Goal: Information Seeking & Learning: Learn about a topic

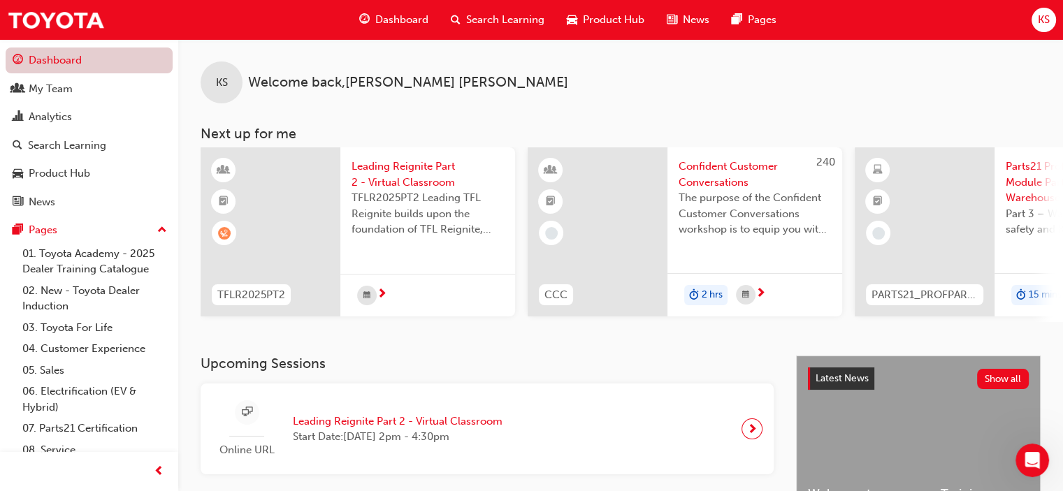
click at [58, 56] on link "Dashboard" at bounding box center [89, 61] width 167 height 26
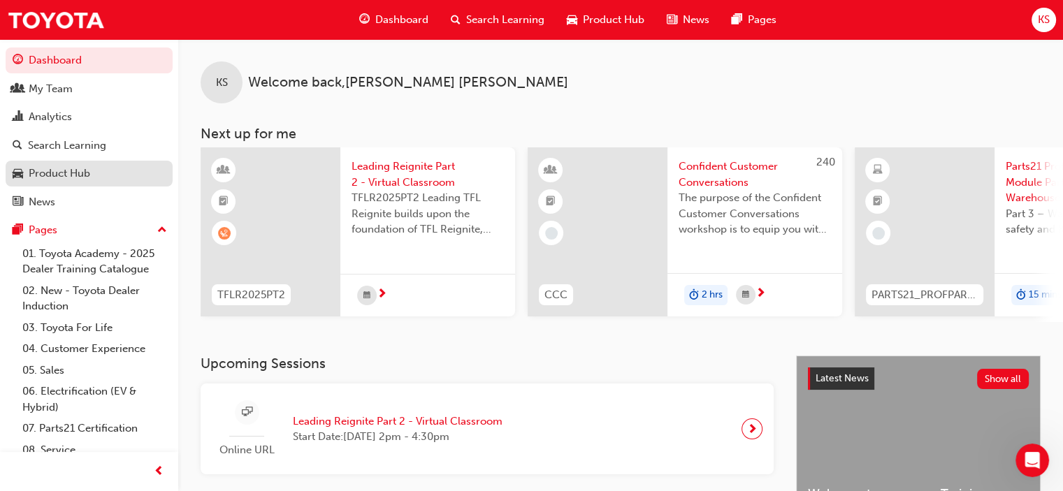
click at [64, 164] on link "Product Hub" at bounding box center [89, 174] width 167 height 26
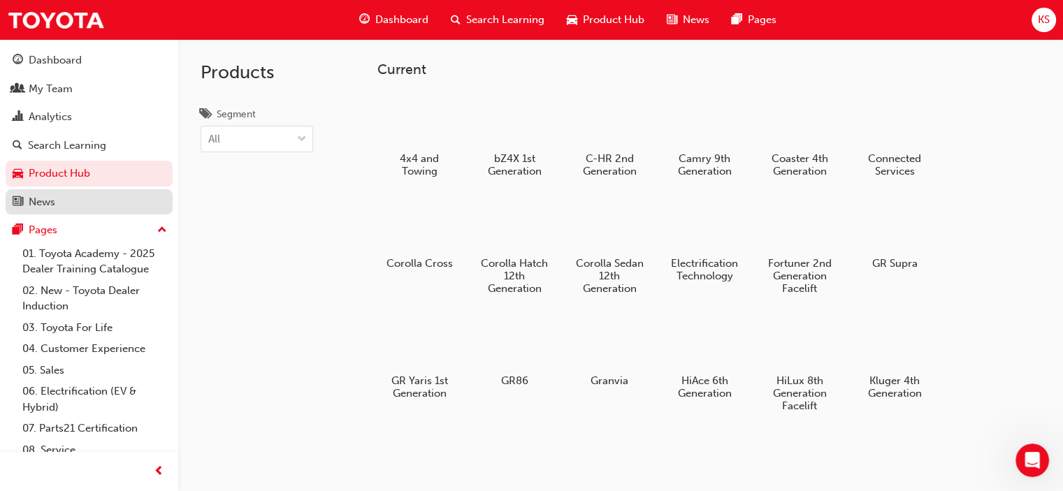
click at [78, 204] on div "News" at bounding box center [89, 202] width 153 height 17
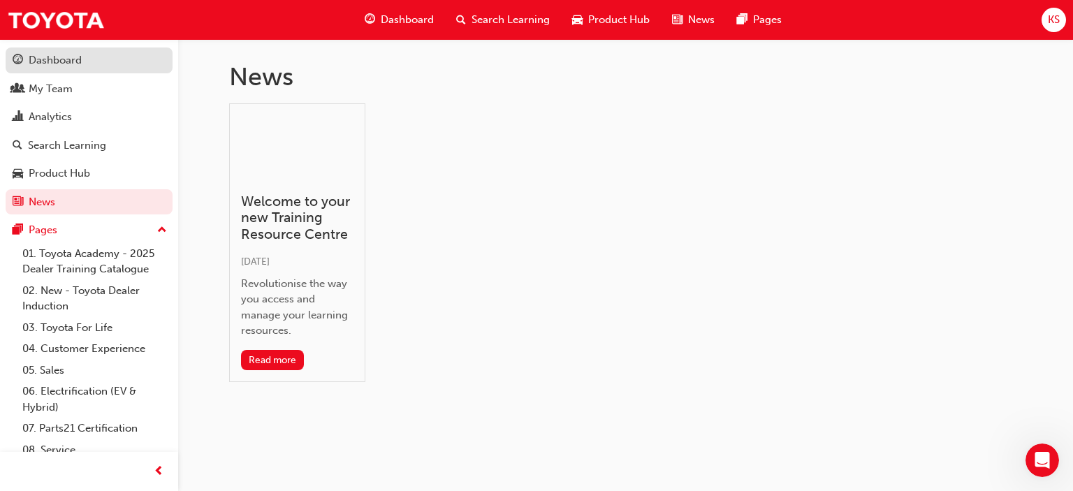
click at [67, 55] on div "Dashboard" at bounding box center [55, 60] width 53 height 16
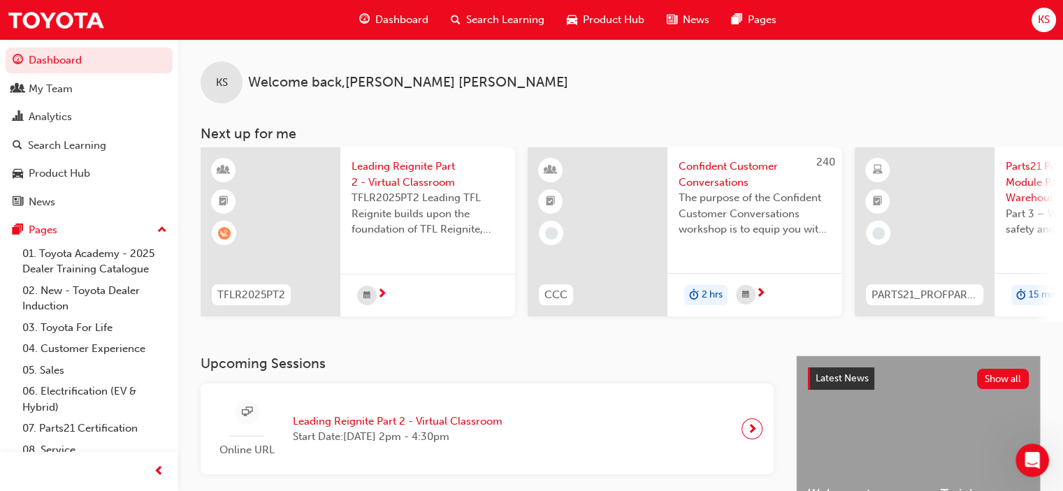
drag, startPoint x: 543, startPoint y: 109, endPoint x: 525, endPoint y: 101, distance: 20.0
click at [541, 108] on div "KS Welcome back , Kyle Simpson Next up for me TFLR2025PT2 Leading Reignite Part…" at bounding box center [620, 180] width 885 height 283
click at [518, 100] on div "KS Welcome back , Kyle Simpson" at bounding box center [620, 71] width 885 height 64
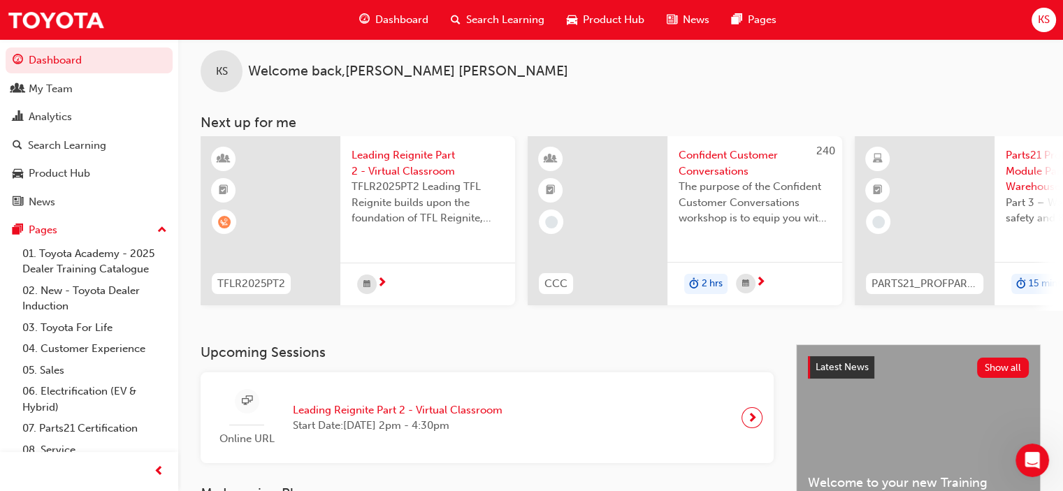
scroll to position [280, 0]
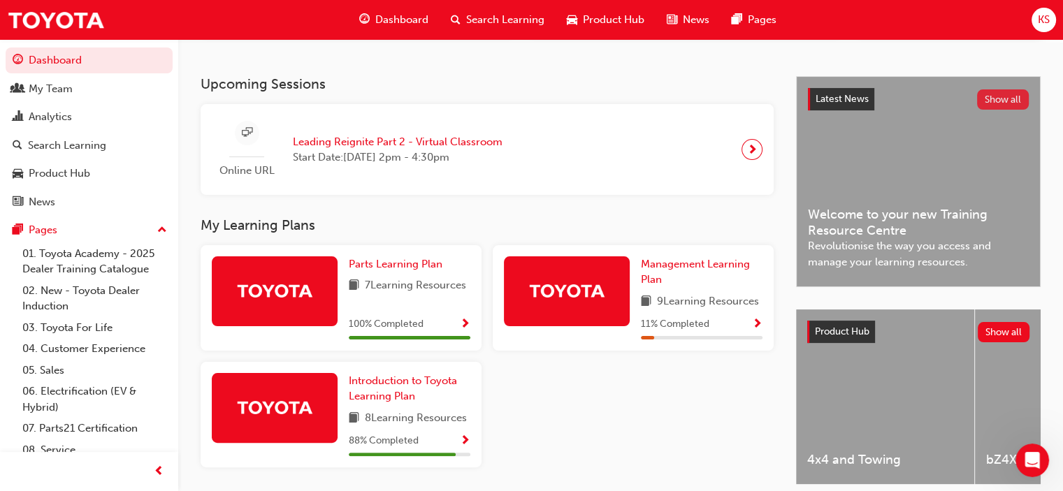
click at [1009, 103] on button "Show all" at bounding box center [1003, 99] width 52 height 20
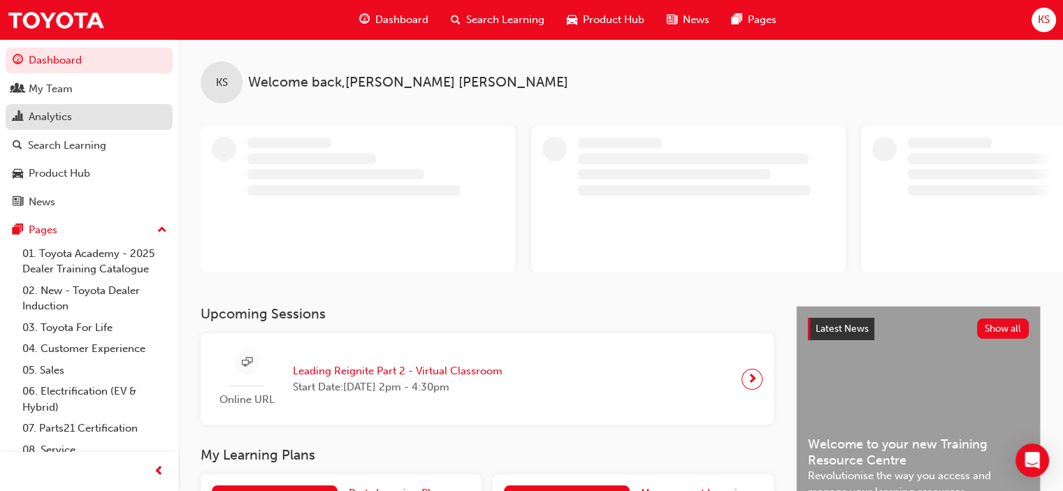
click at [92, 122] on div "Analytics" at bounding box center [89, 116] width 153 height 17
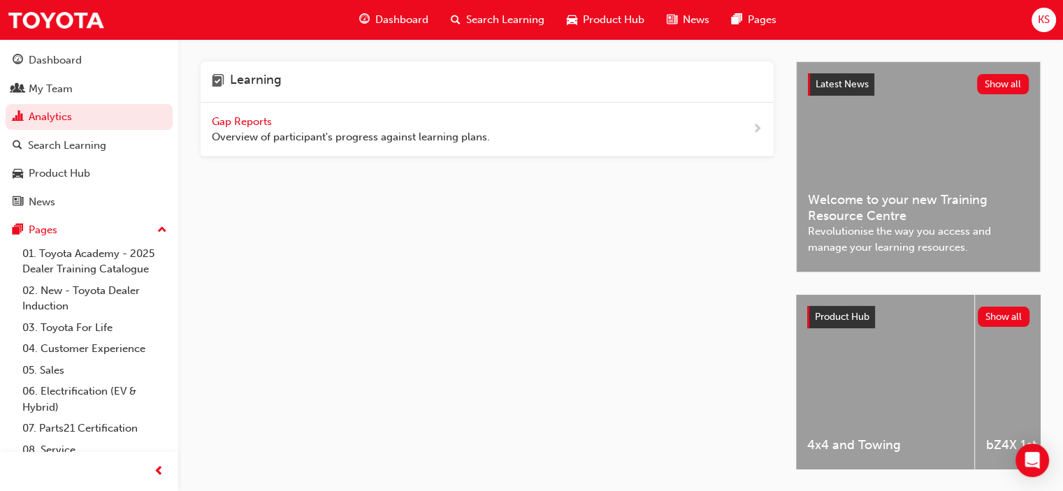
click at [752, 128] on span "next-icon" at bounding box center [757, 129] width 10 height 17
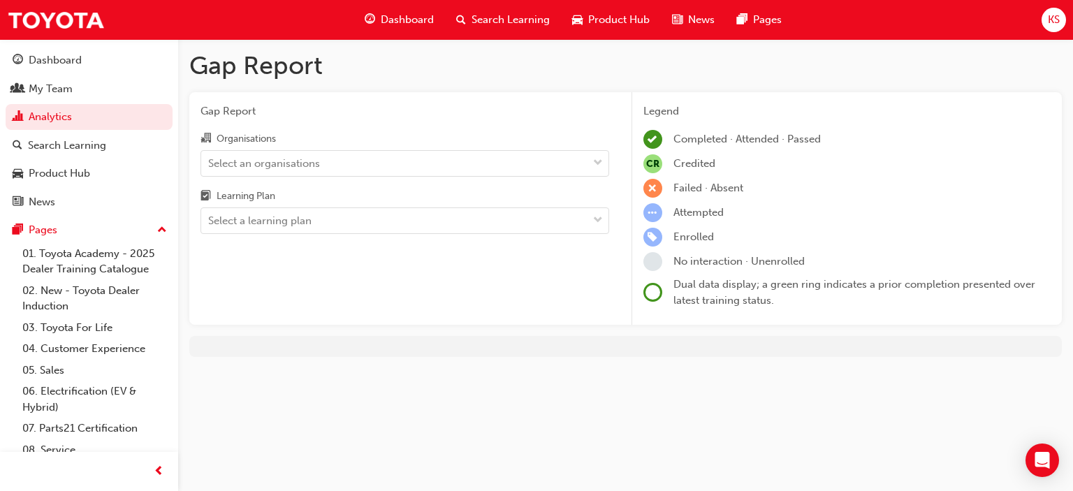
click at [411, 177] on div "Organisations Select an organisations Learning Plan Select a learning plan" at bounding box center [405, 182] width 409 height 104
click at [411, 168] on div "Select an organisations" at bounding box center [394, 163] width 386 height 24
click at [210, 168] on input "Organisations Select an organisations" at bounding box center [208, 163] width 1 height 12
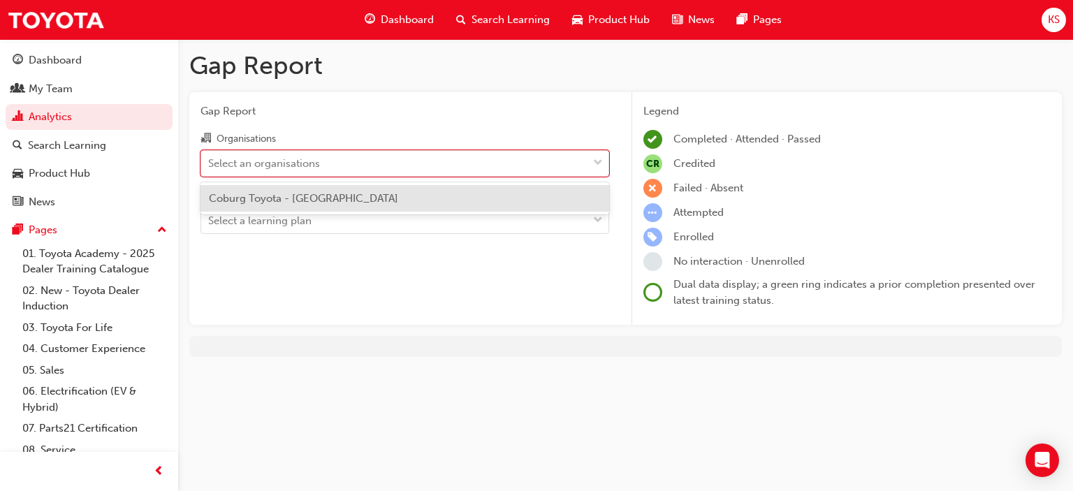
click at [405, 205] on div "Coburg Toyota - [GEOGRAPHIC_DATA]" at bounding box center [405, 198] width 409 height 27
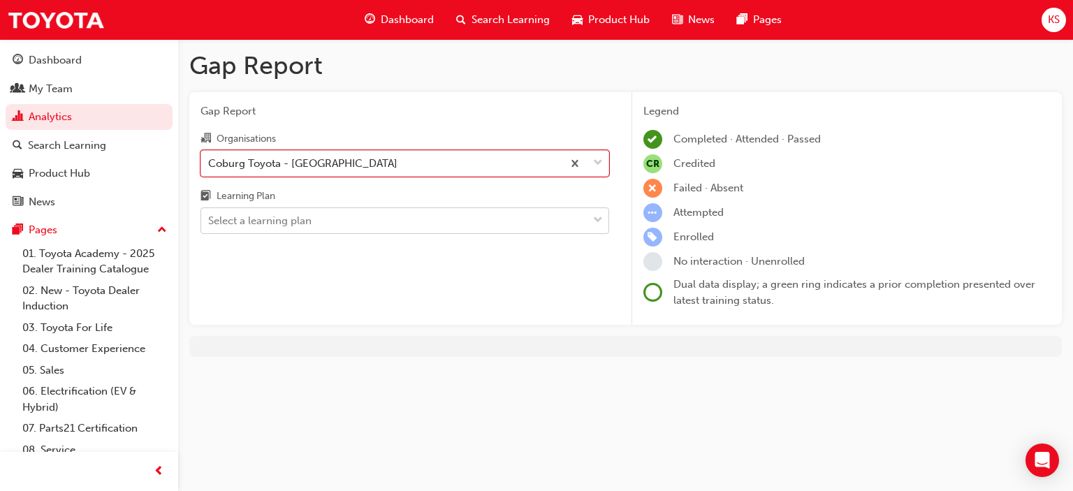
click at [412, 212] on div "Select a learning plan" at bounding box center [394, 221] width 386 height 24
click at [210, 215] on input "Learning Plan Select a learning plan" at bounding box center [208, 221] width 1 height 12
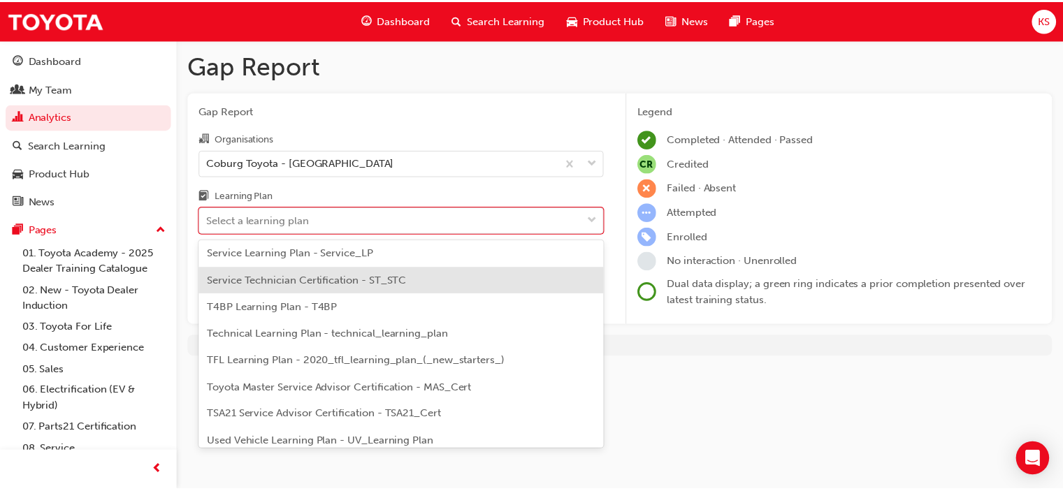
scroll to position [618, 0]
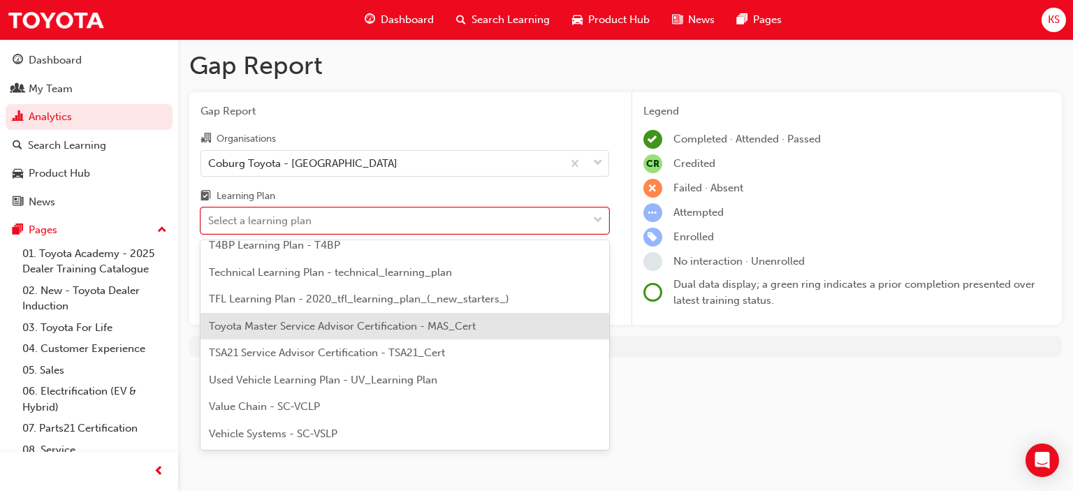
click at [680, 380] on div "Gap Report Gap Report Organisations Coburg Toyota - COBURG Learning Plan option…" at bounding box center [536, 245] width 1073 height 491
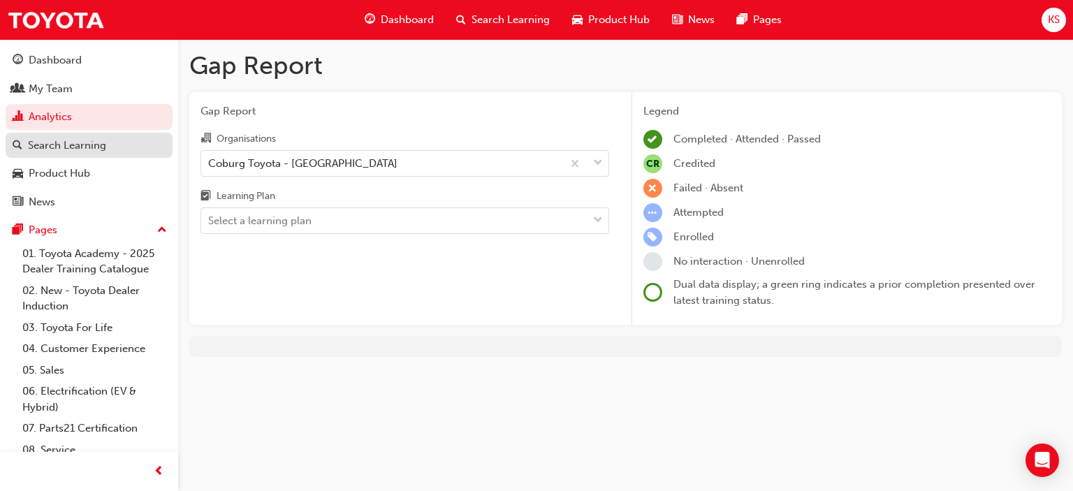
click at [74, 142] on div "Search Learning" at bounding box center [67, 146] width 78 height 16
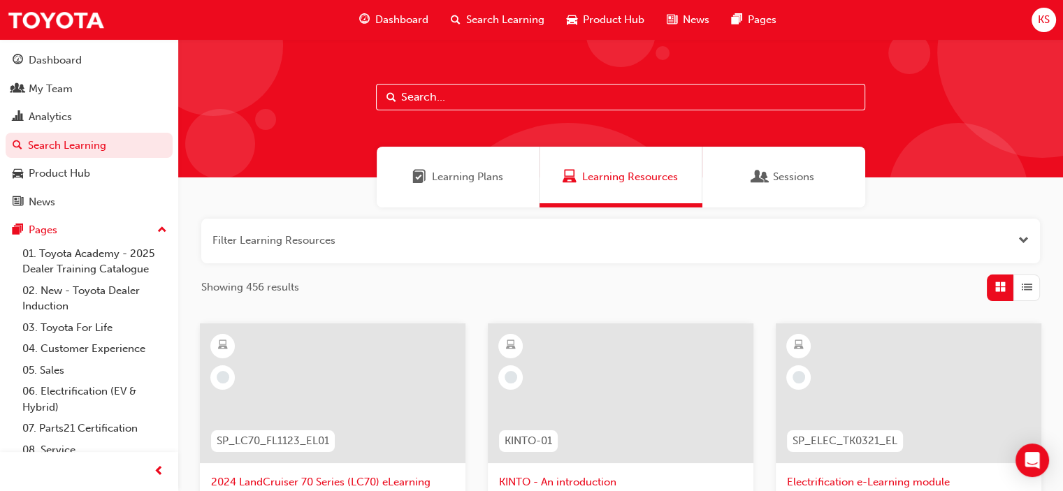
click at [802, 178] on span "Sessions" at bounding box center [793, 177] width 41 height 16
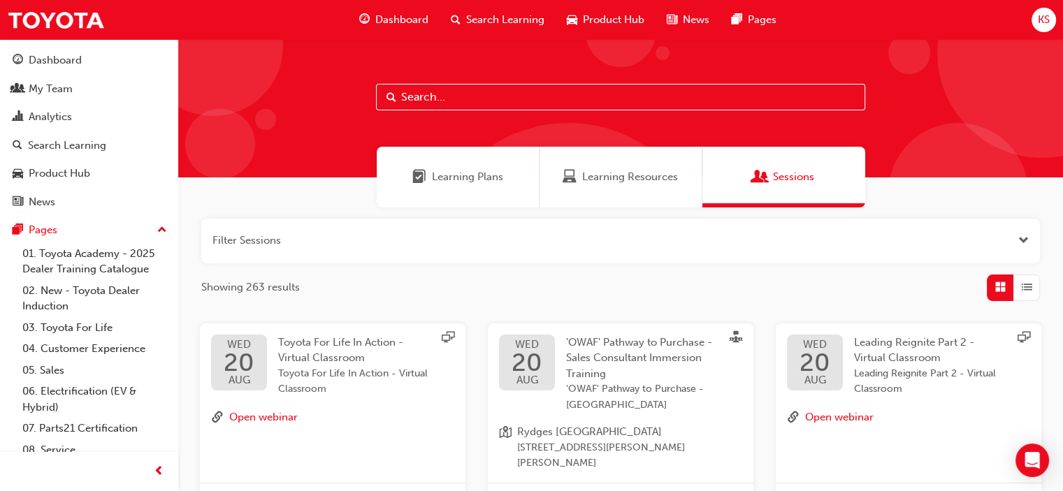
click at [397, 22] on span "Dashboard" at bounding box center [401, 20] width 53 height 16
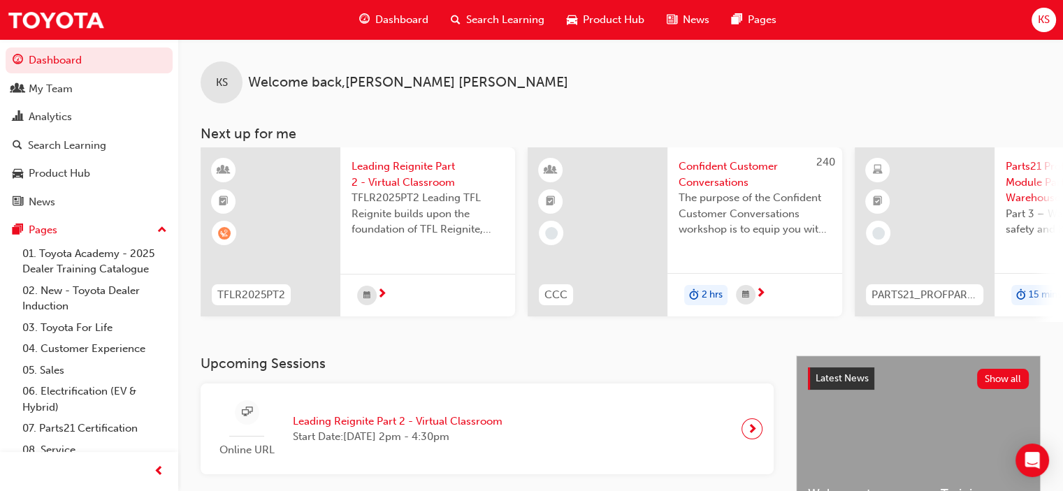
click at [679, 23] on div "News" at bounding box center [688, 20] width 65 height 29
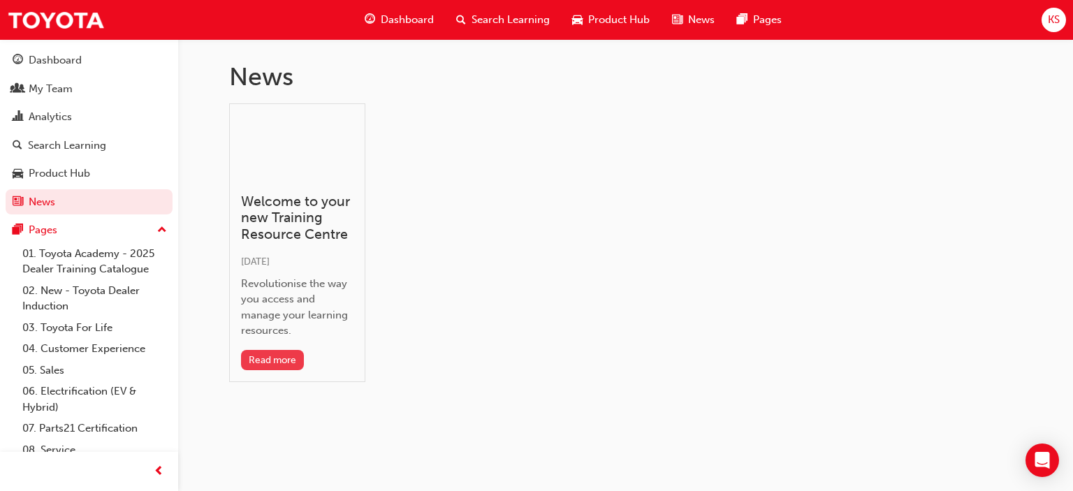
click at [277, 357] on button "Read more" at bounding box center [273, 360] width 64 height 20
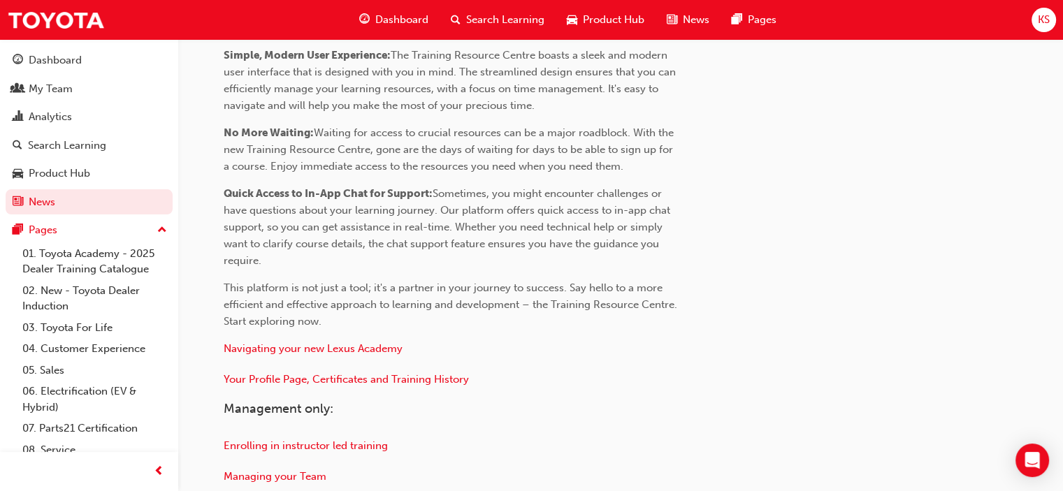
scroll to position [699, 0]
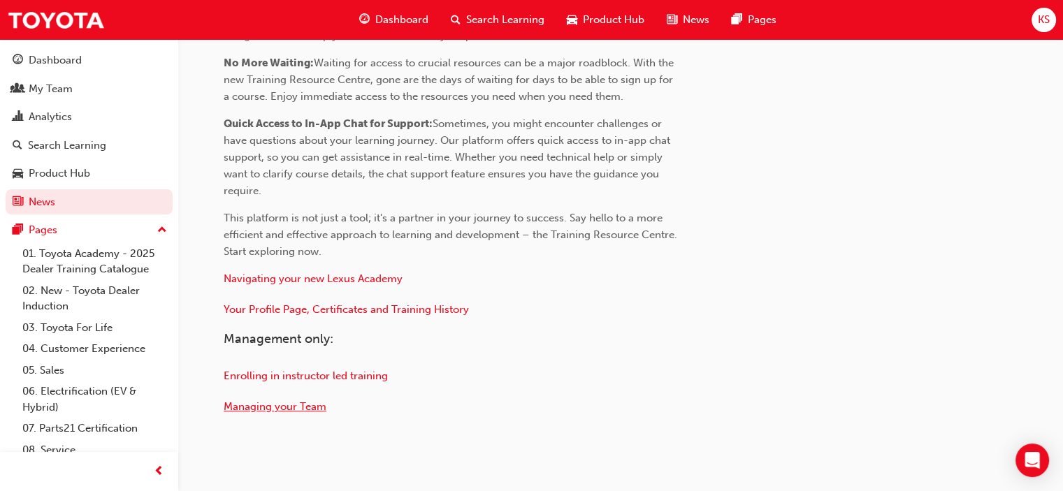
click at [312, 407] on span "Managing your Team" at bounding box center [275, 406] width 103 height 13
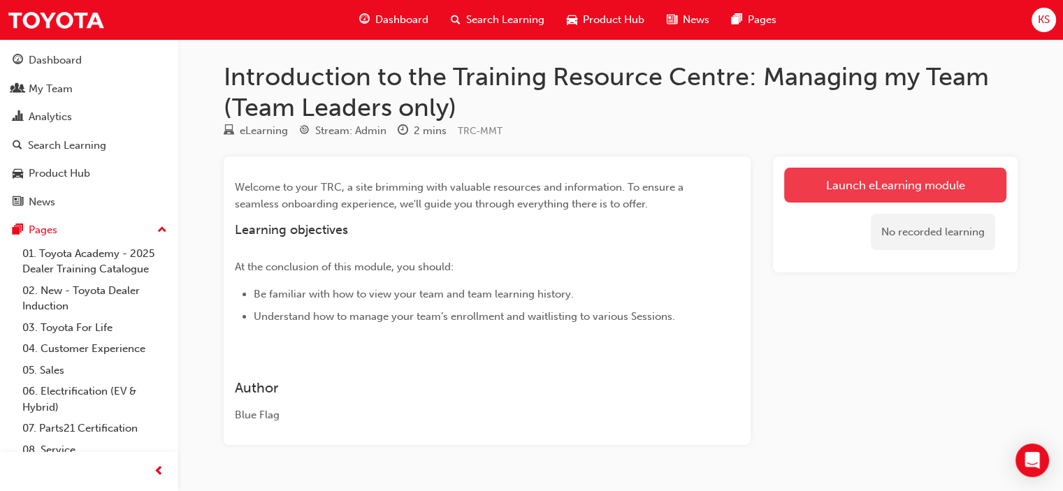
click at [834, 183] on link "Launch eLearning module" at bounding box center [895, 185] width 222 height 35
